Goal: Task Accomplishment & Management: Complete application form

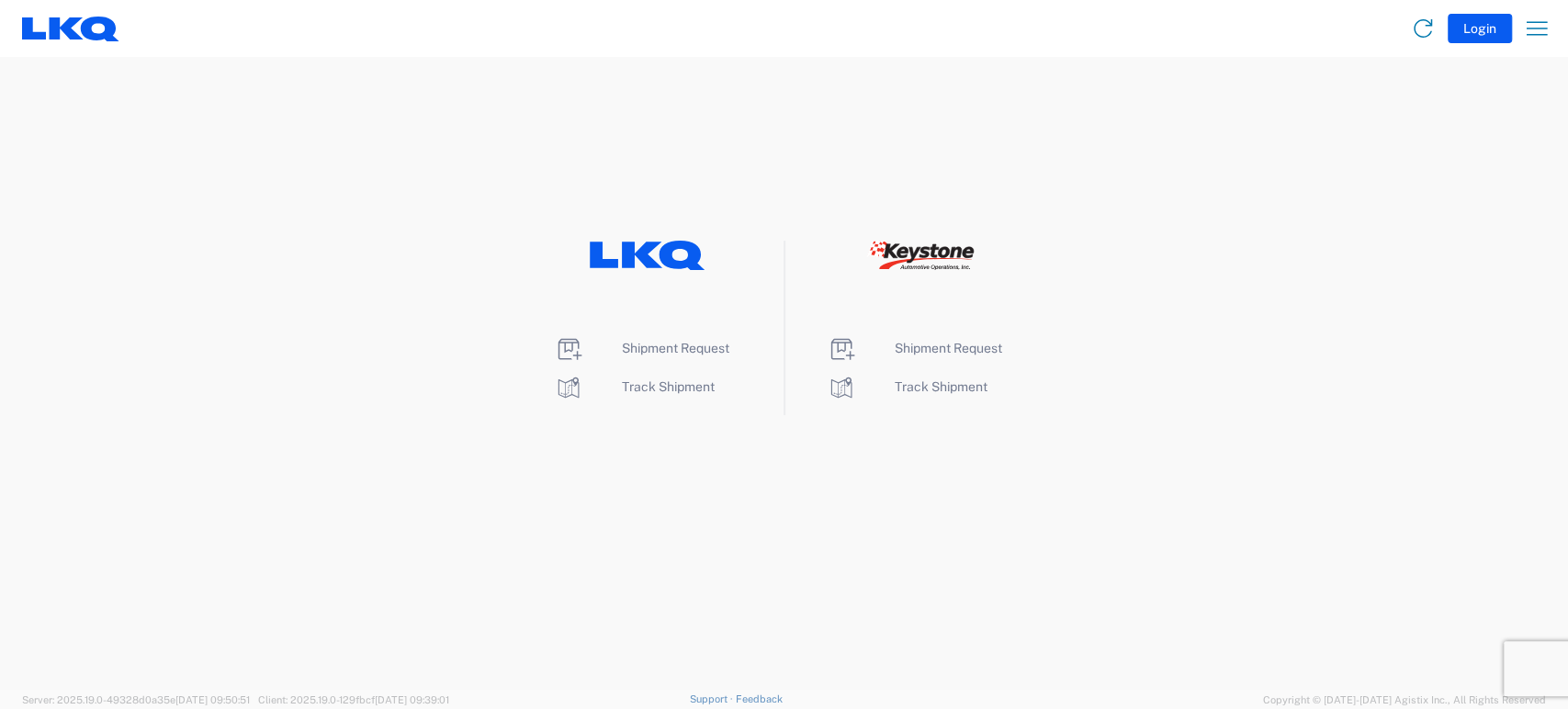
click at [229, 326] on div "Shipment Request Track Shipment Shipment Request Track Shipment" at bounding box center [784, 327] width 1568 height 174
click at [145, 172] on agx-landing-component "Shipment Request Track Shipment Shipment Request Track Shipment" at bounding box center [784, 373] width 1568 height 632
click at [933, 351] on span "Shipment Request" at bounding box center [949, 347] width 107 height 14
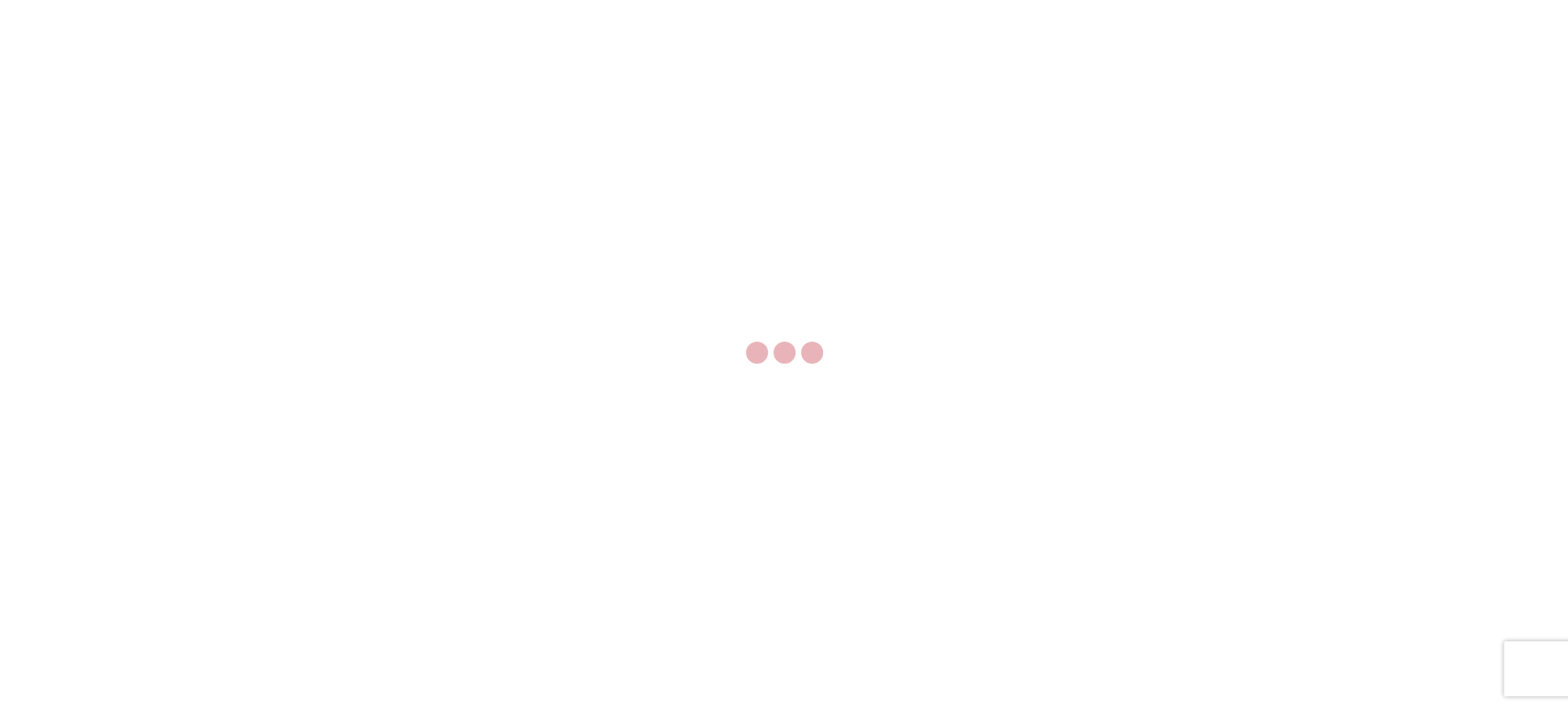
select select "FULL"
select select "LBS"
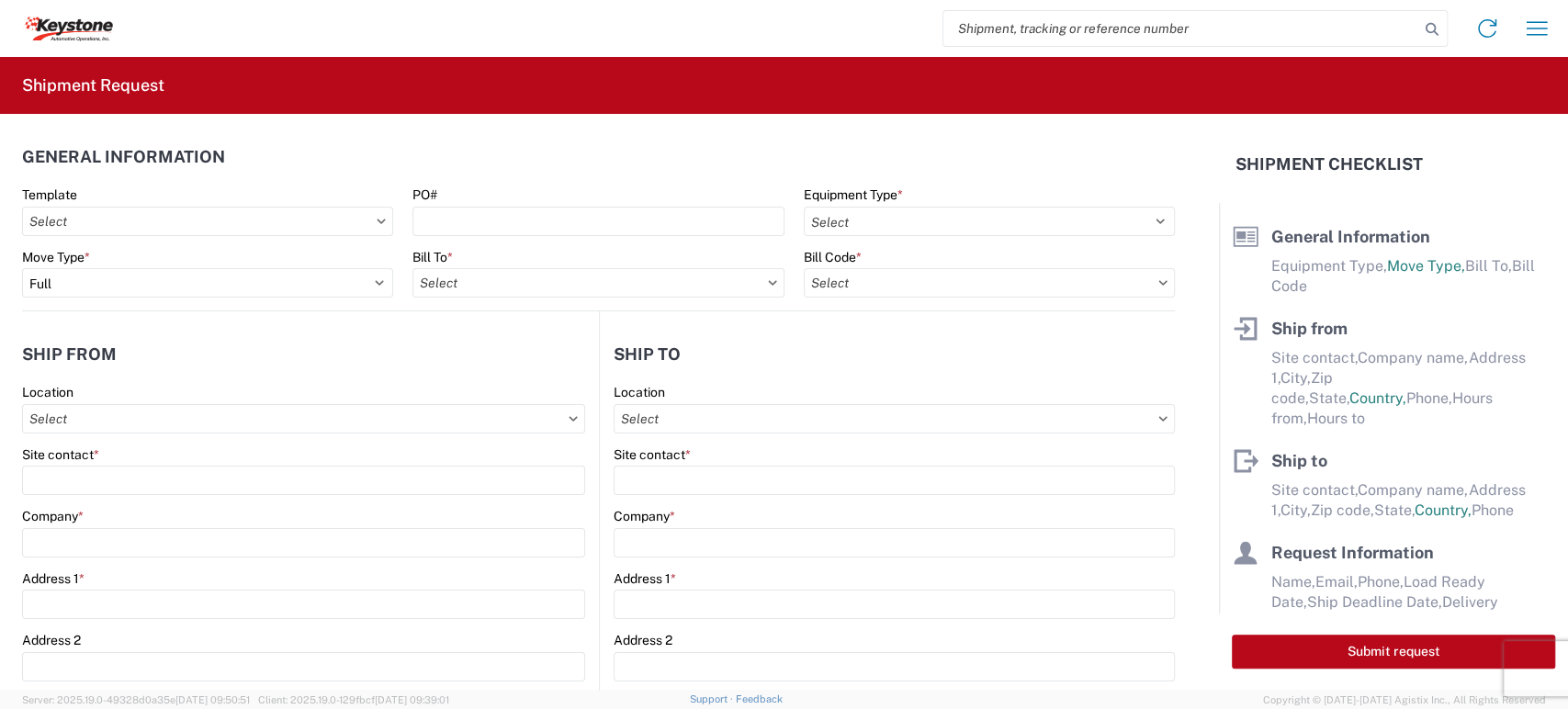
click at [1078, 32] on input "search" at bounding box center [1181, 29] width 476 height 34
paste input "56832448"
type input "56832448"
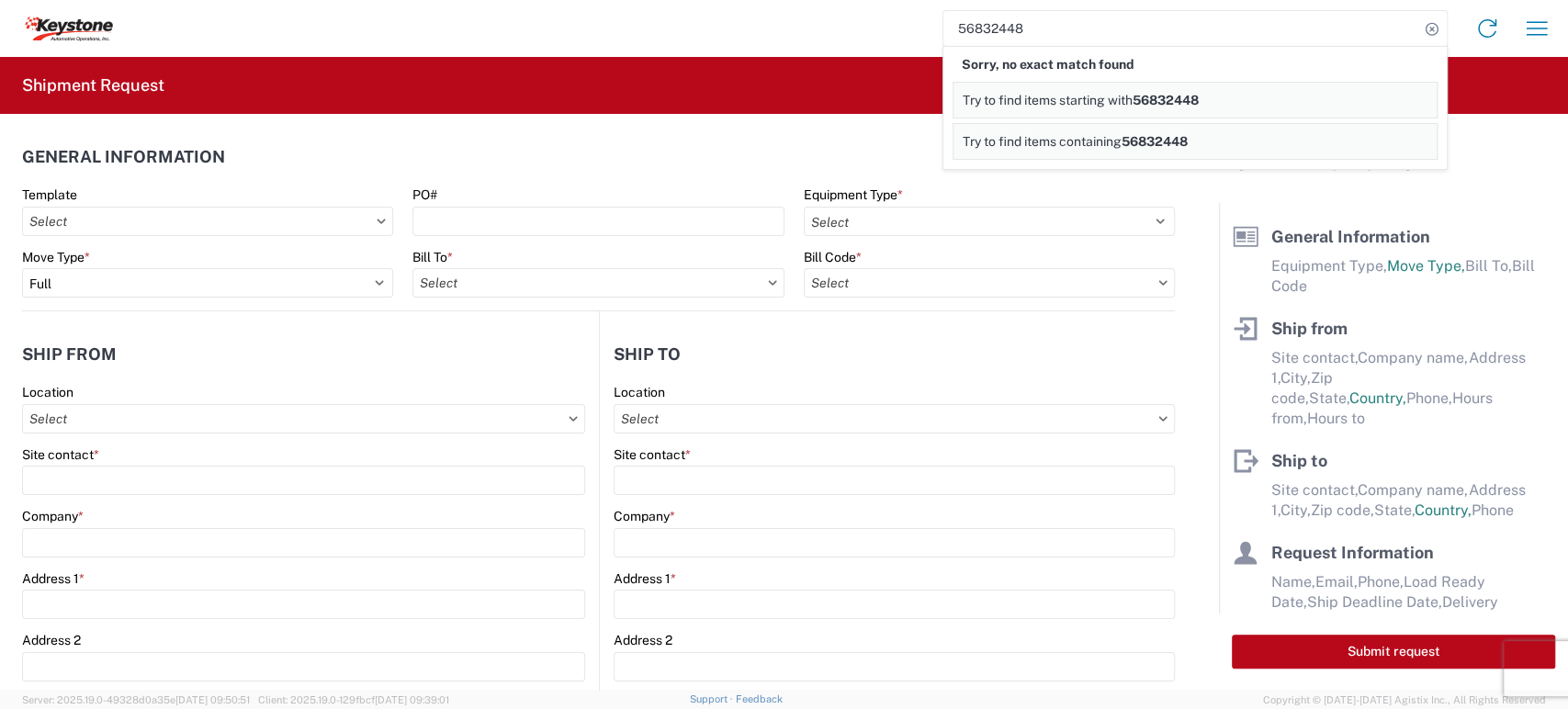
click at [1043, 34] on input "56832448" at bounding box center [1181, 29] width 476 height 34
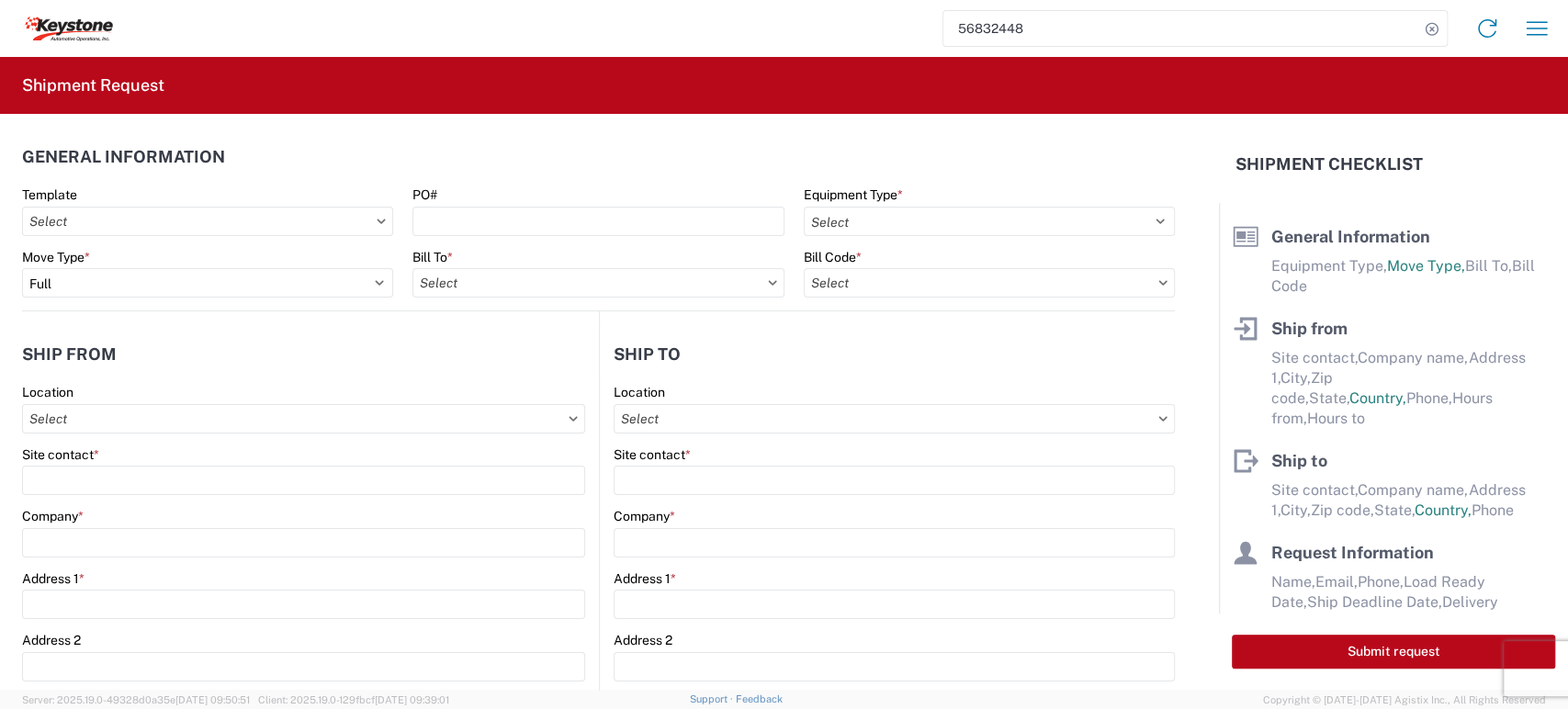
click at [1029, 33] on input "56832448" at bounding box center [1181, 29] width 476 height 34
click at [1037, 30] on input "56832448" at bounding box center [1181, 29] width 476 height 34
click at [271, 142] on header "General Information" at bounding box center [598, 156] width 1153 height 41
click at [1015, 29] on input "56832448" at bounding box center [1181, 29] width 476 height 34
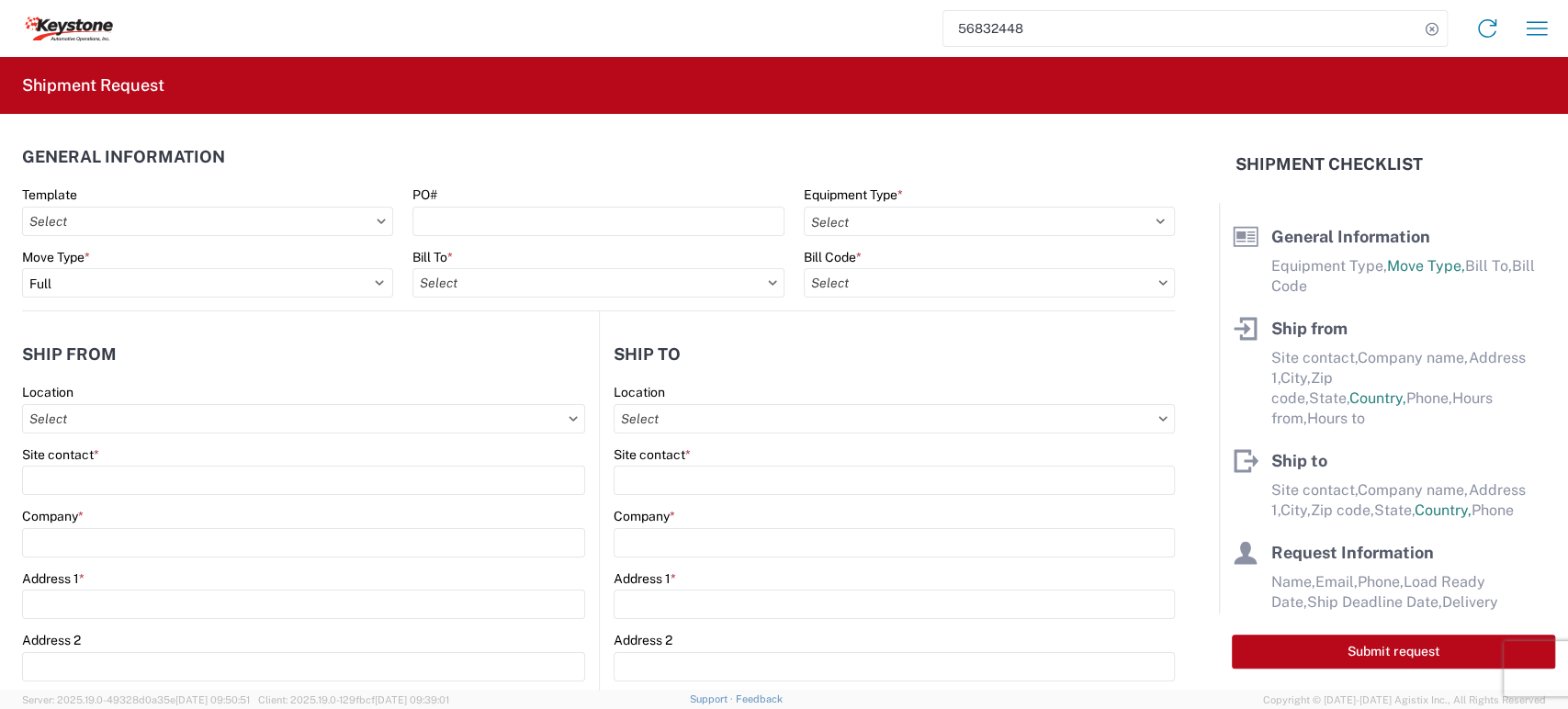
click at [1065, 28] on input "56832448" at bounding box center [1181, 29] width 476 height 34
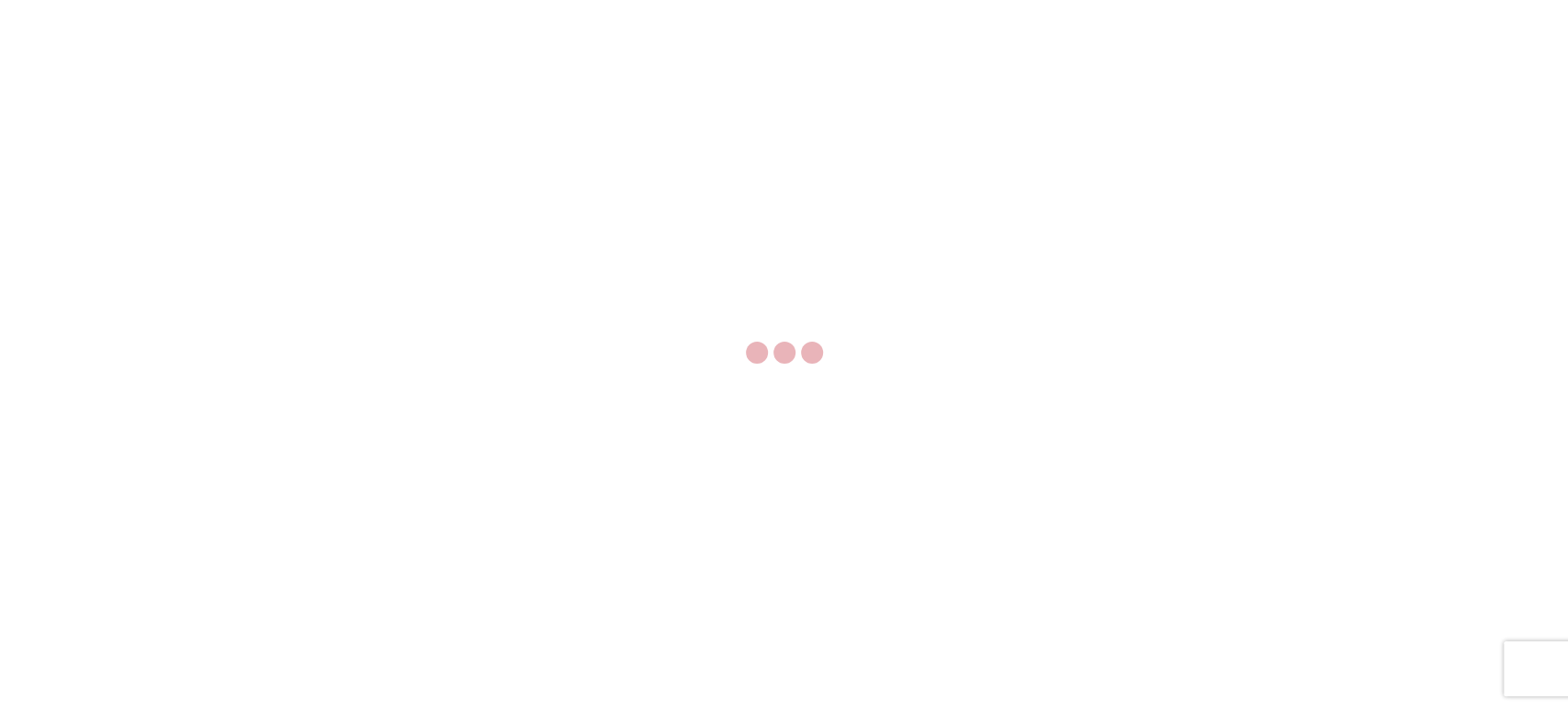
select select "FULL"
select select "LBS"
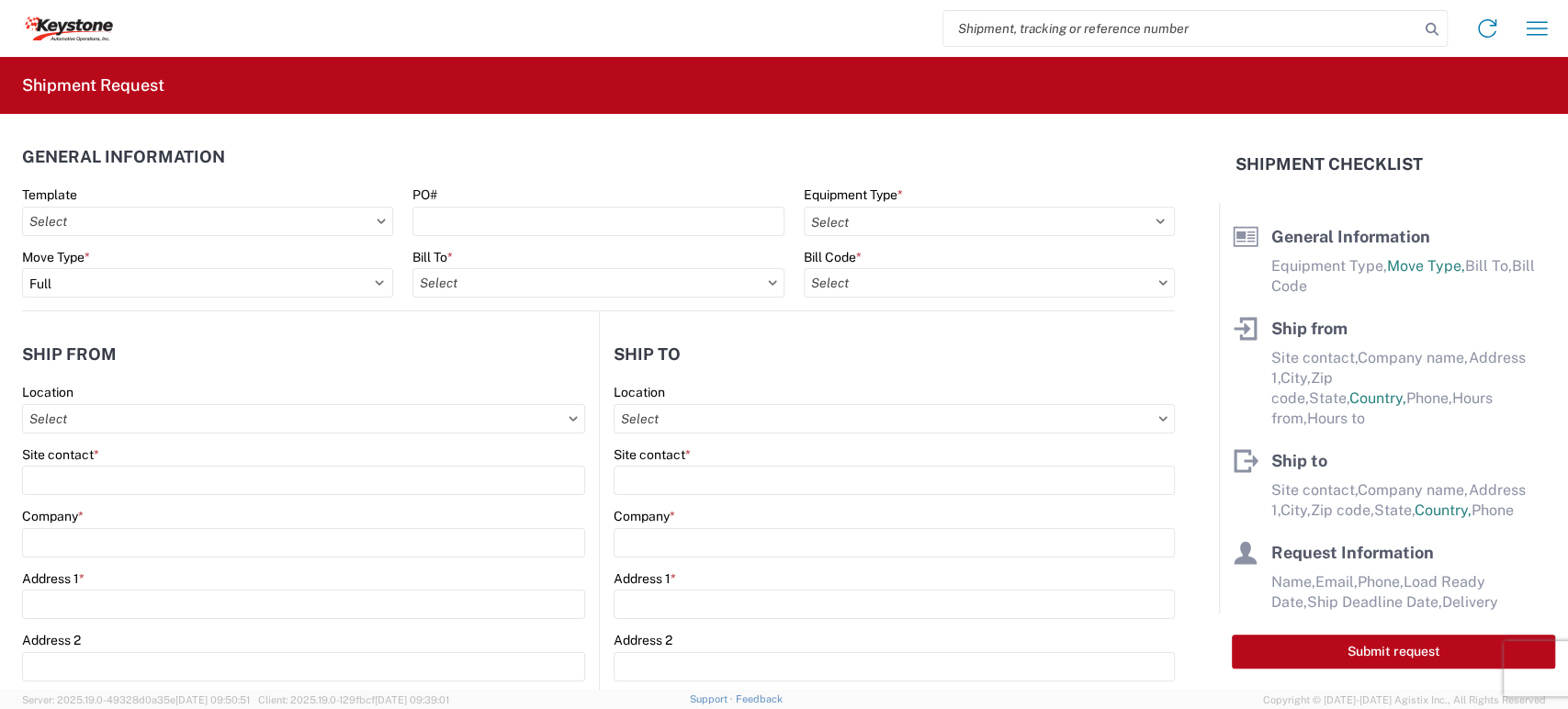
click at [1014, 33] on input "search" at bounding box center [1181, 29] width 476 height 34
paste input "56832448"
type input "56832448"
